Goal: Task Accomplishment & Management: Manage account settings

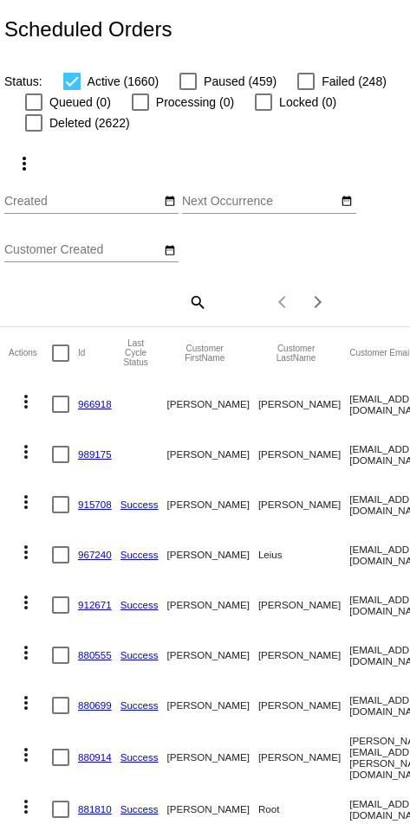
click at [188, 314] on mat-icon "search" at bounding box center [196, 301] width 21 height 27
click at [96, 307] on input "Search" at bounding box center [105, 300] width 203 height 14
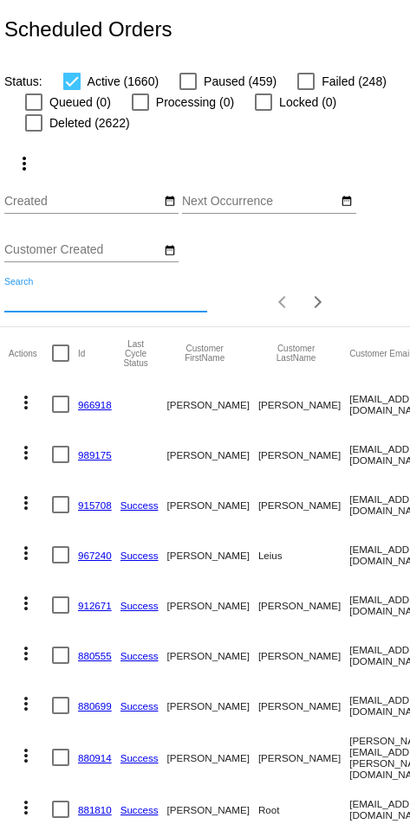
paste input "[EMAIL_ADDRESS][DOMAIN_NAME]"
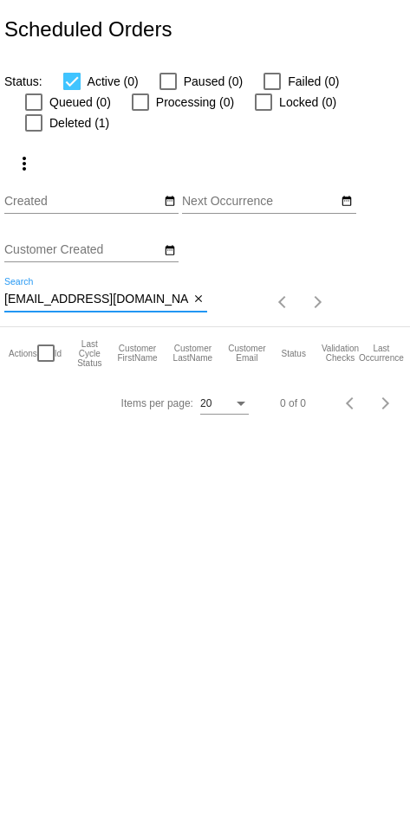
type input "[EMAIL_ADDRESS][DOMAIN_NAME]"
click at [44, 114] on label "Deleted (1)" at bounding box center [67, 123] width 84 height 21
click at [34, 132] on input "Deleted (1)" at bounding box center [33, 132] width 1 height 1
checkbox input "true"
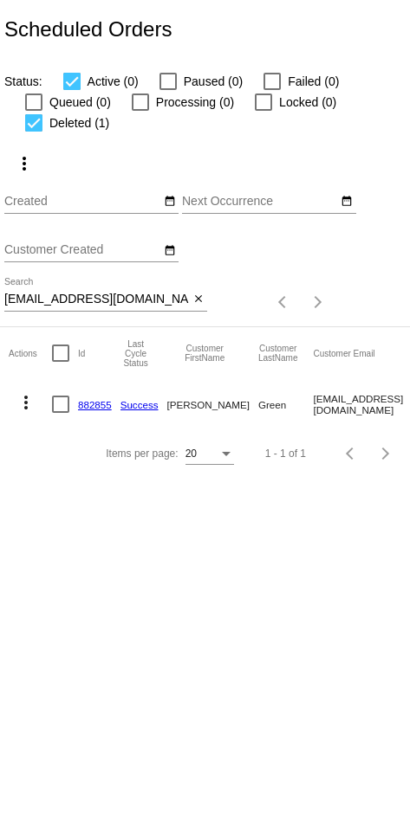
click at [26, 413] on mat-icon "more_vert" at bounding box center [26, 402] width 21 height 21
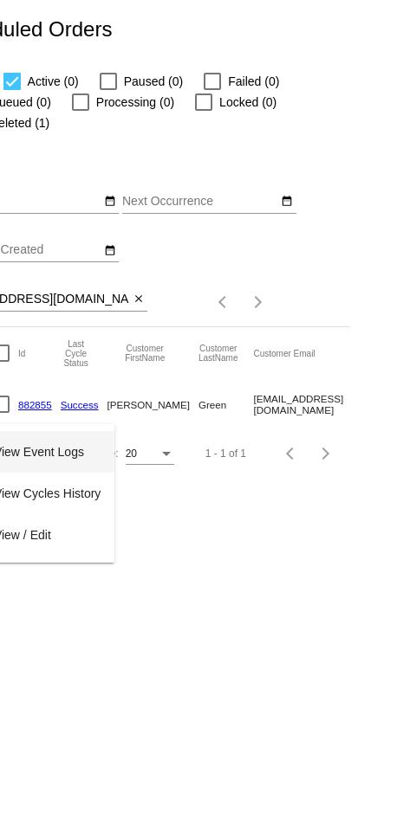
scroll to position [0, 77]
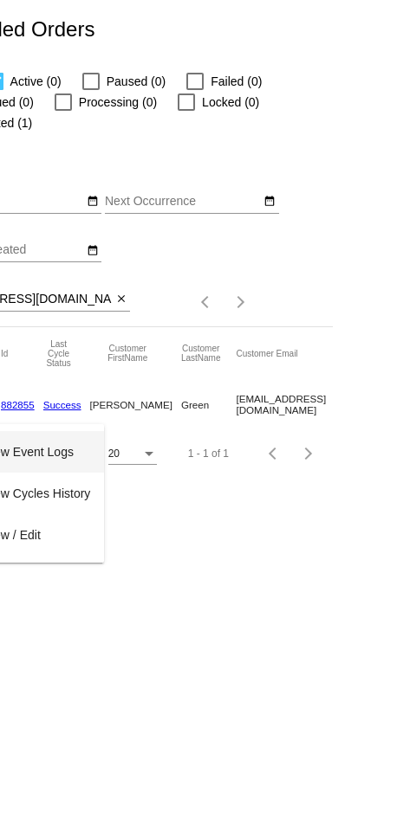
click at [43, 540] on button "edit View / Edit" at bounding box center [18, 535] width 172 height 42
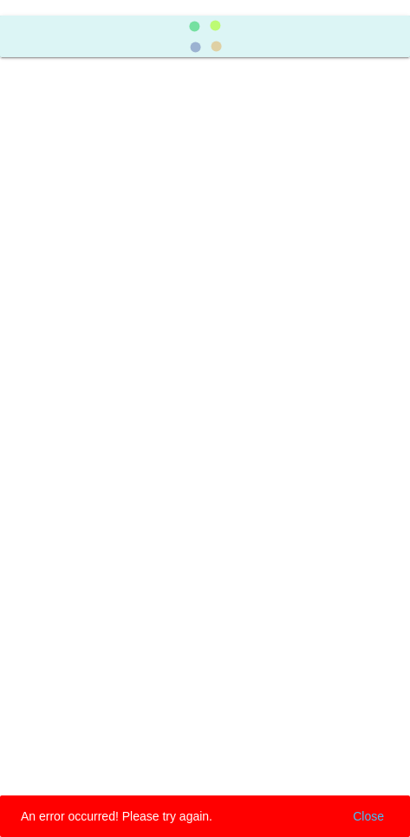
click at [188, 811] on button "Close" at bounding box center [368, 816] width 42 height 17
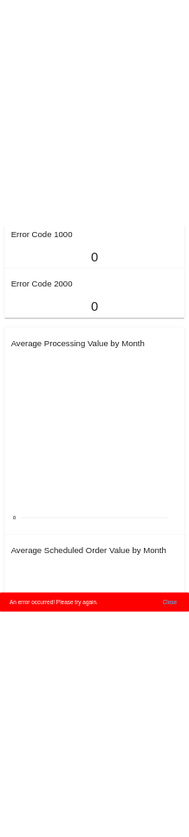
scroll to position [1788, 0]
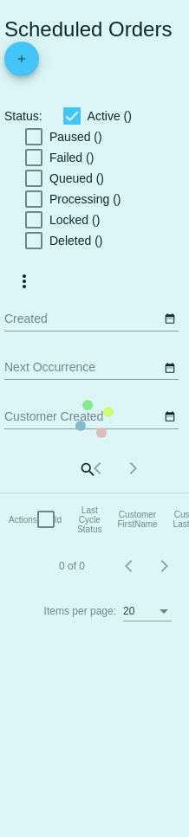
checkbox input "true"
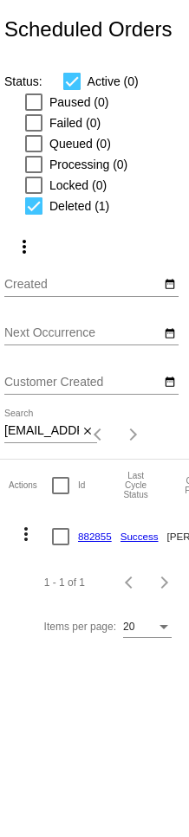
click at [24, 542] on mat-icon "more_vert" at bounding box center [26, 534] width 21 height 21
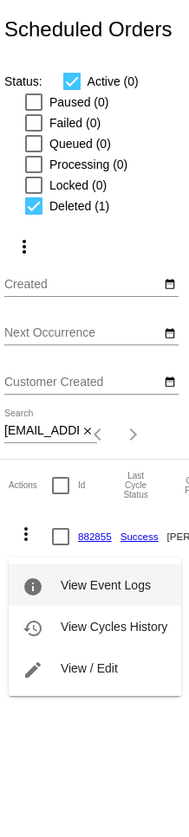
click at [101, 676] on button "edit View / Edit" at bounding box center [95, 669] width 172 height 42
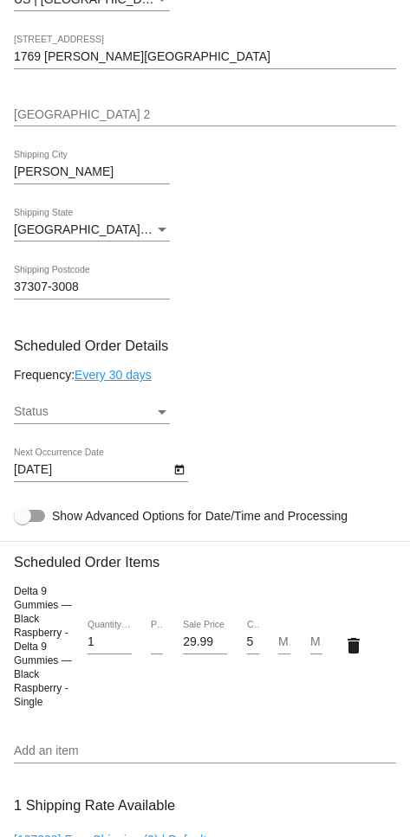
scroll to position [885, 0]
click at [152, 418] on div "Status" at bounding box center [84, 411] width 140 height 14
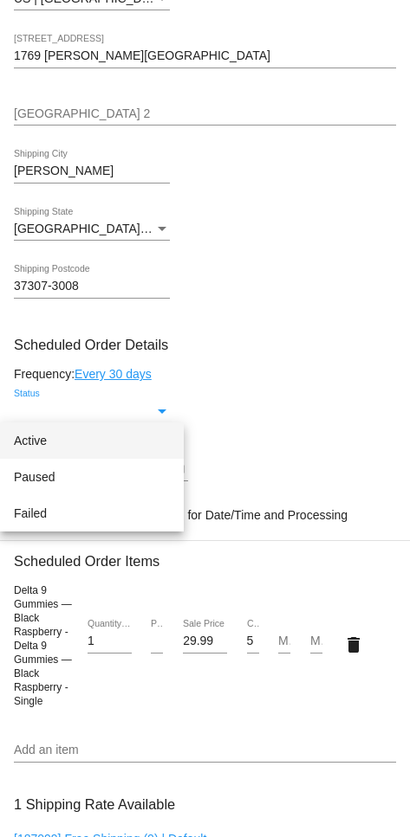
click at [140, 442] on span "Active" at bounding box center [92, 441] width 156 height 36
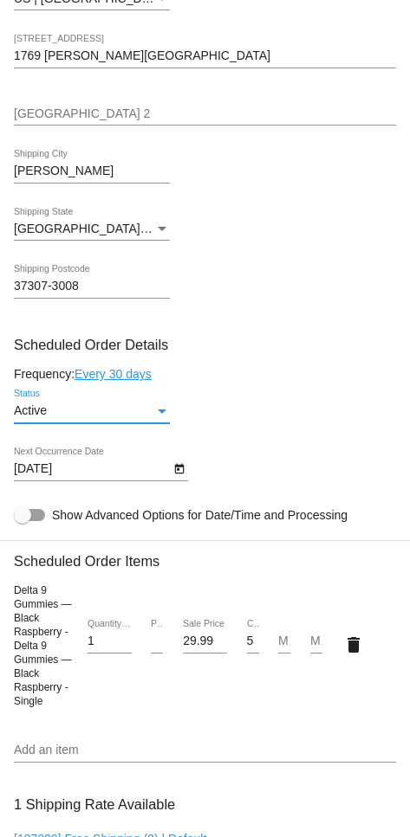
click at [183, 480] on icon "Open calendar" at bounding box center [179, 469] width 12 height 21
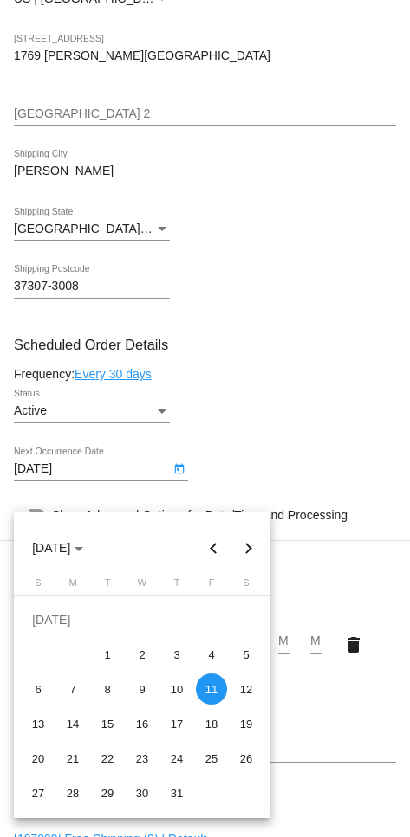
click at [188, 558] on button "Next month" at bounding box center [248, 548] width 35 height 35
click at [109, 765] on div "26" at bounding box center [107, 758] width 31 height 31
type input "[DATE]"
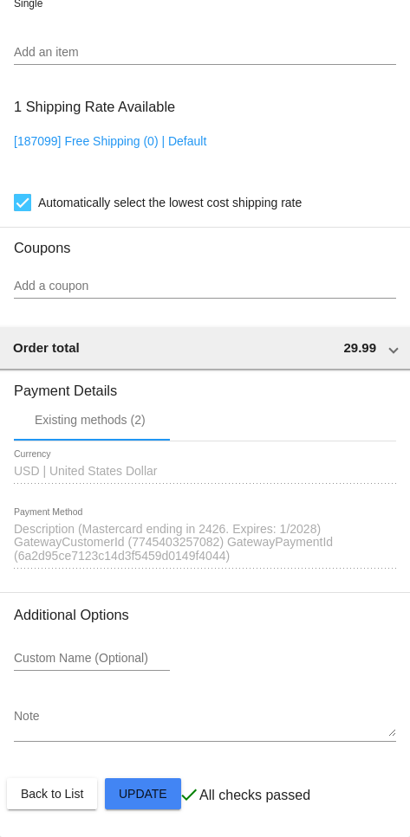
scroll to position [1639, 0]
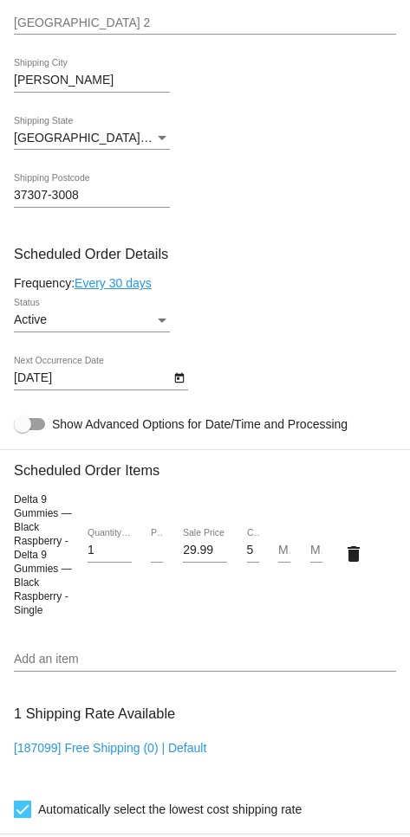
scroll to position [967, 0]
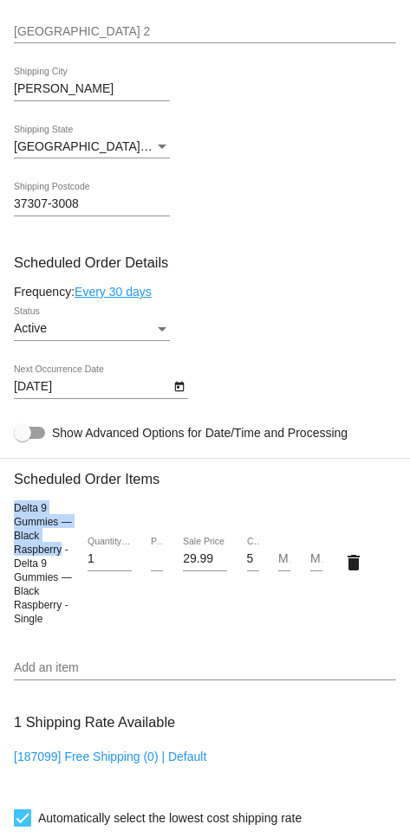
copy span "Delta 9 Gummies — Black Raspberry"
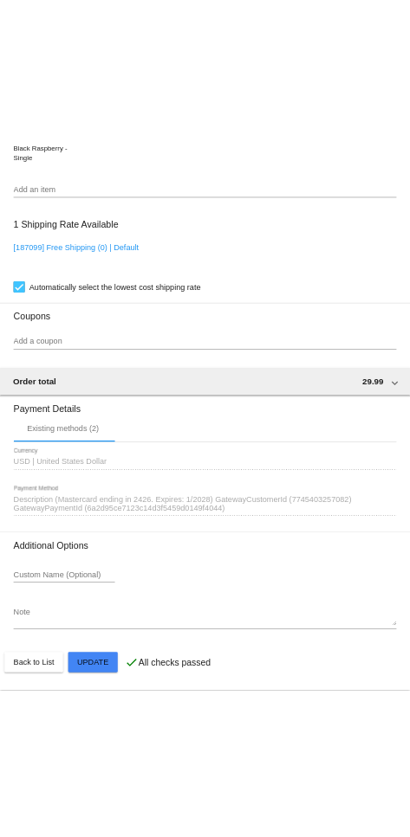
scroll to position [1639, 0]
